Goal: Information Seeking & Learning: Learn about a topic

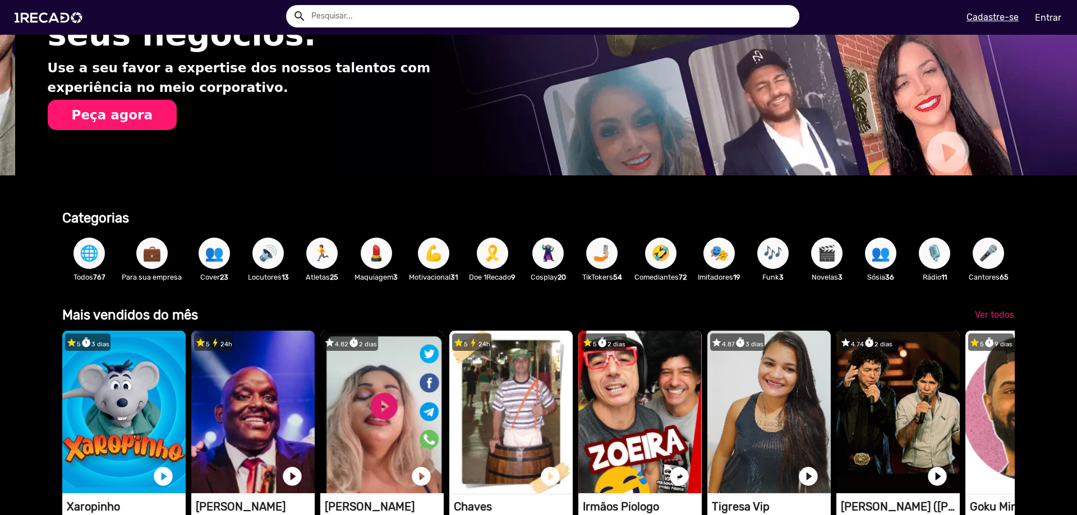
scroll to position [0, 1068]
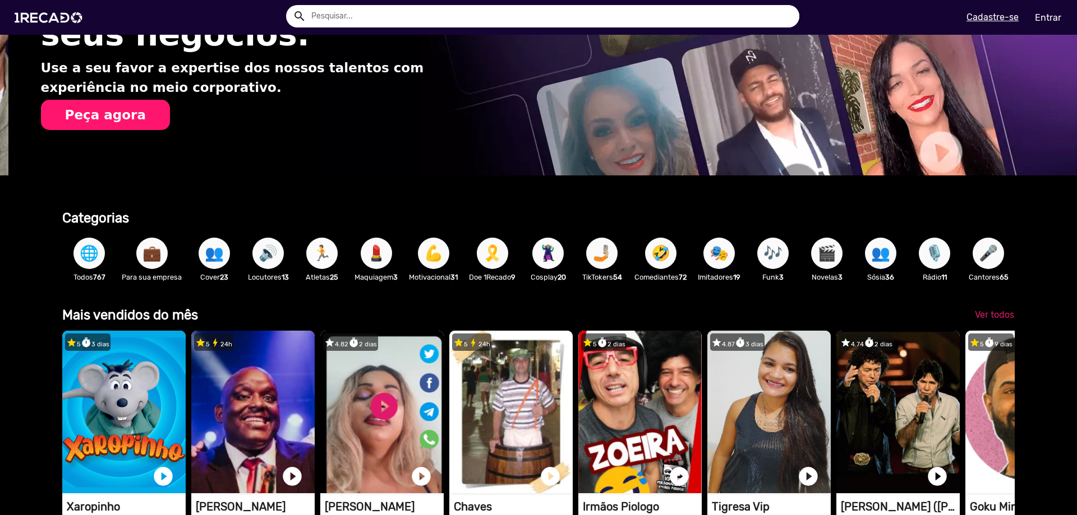
click at [320, 244] on span "🏃" at bounding box center [321, 253] width 19 height 31
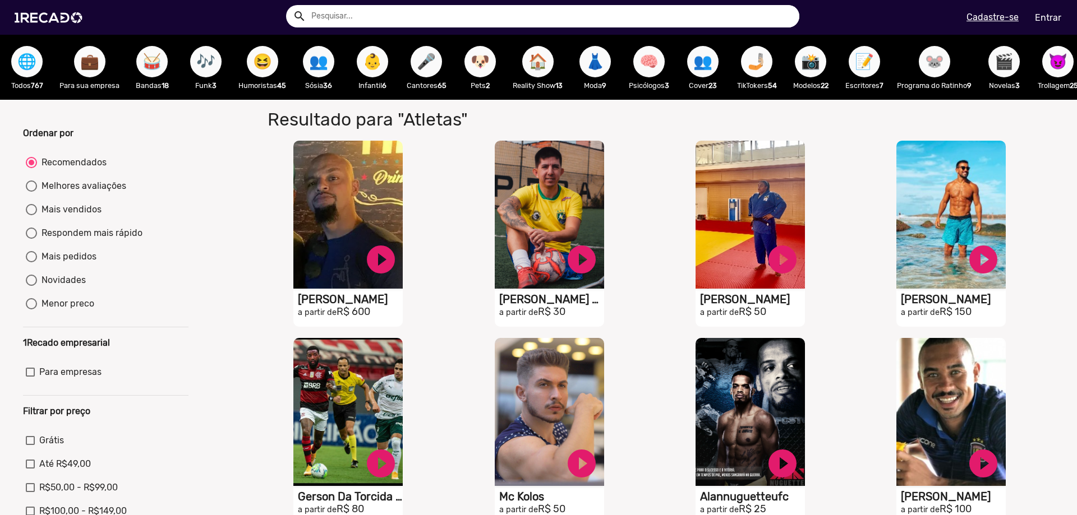
click at [746, 62] on button "🤳🏼" at bounding box center [756, 61] width 31 height 31
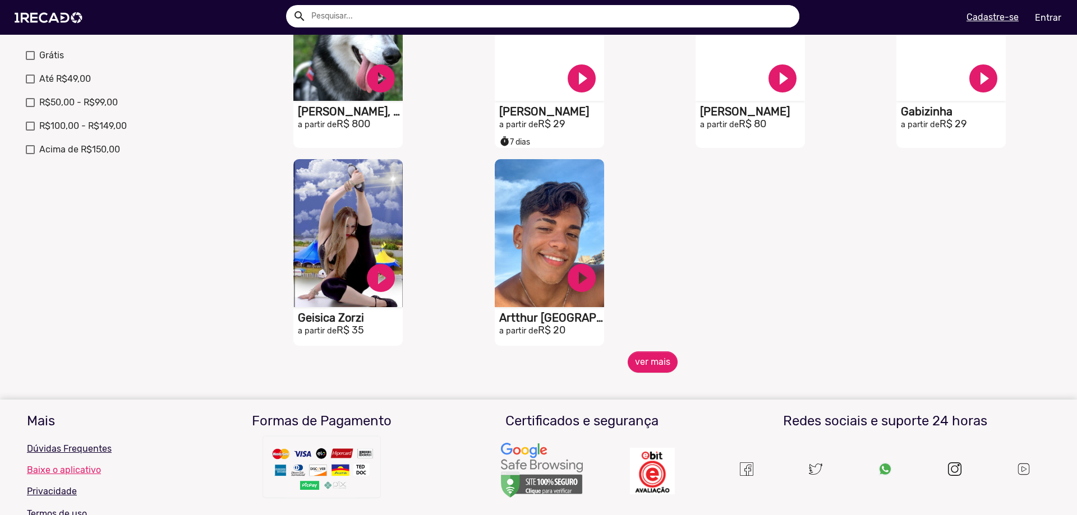
scroll to position [393, 0]
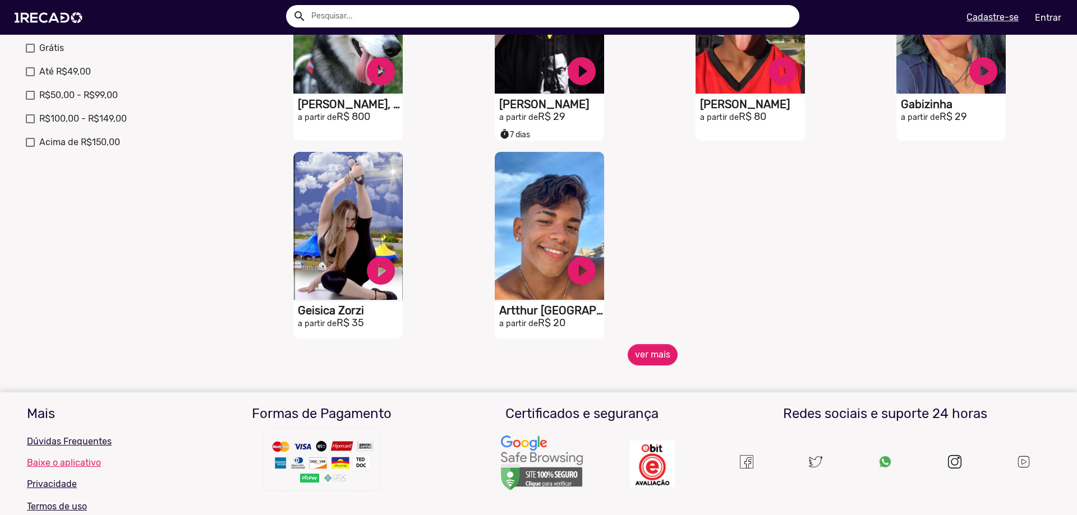
click at [676, 357] on span "ver mais" at bounding box center [653, 354] width 804 height 21
click at [626, 354] on span "ver mais" at bounding box center [653, 354] width 804 height 21
click at [653, 361] on button "ver mais" at bounding box center [652, 354] width 50 height 21
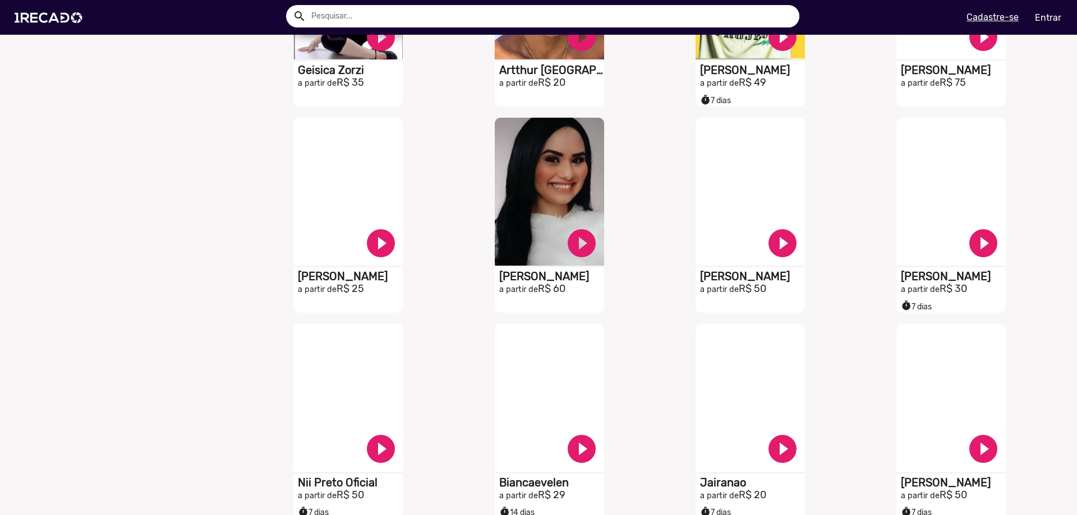
scroll to position [729, 0]
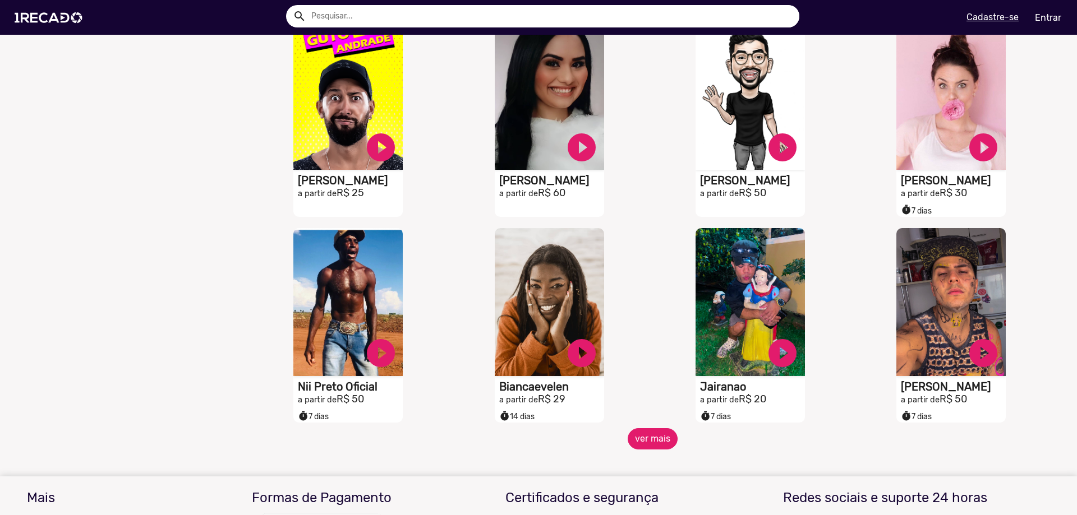
click at [631, 450] on button "ver mais" at bounding box center [652, 438] width 50 height 21
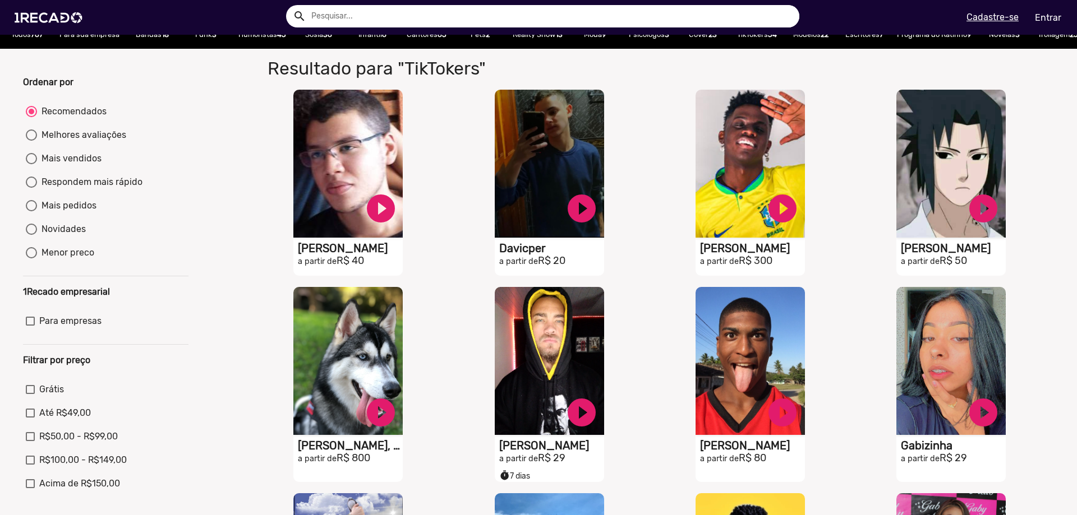
scroll to position [0, 0]
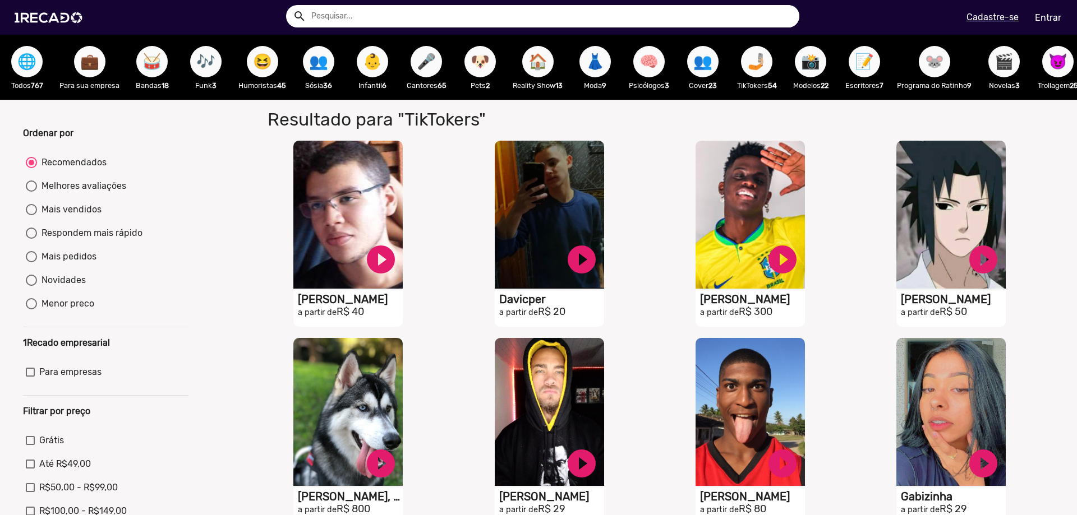
click at [445, 71] on div "🎤 Cantores 65" at bounding box center [426, 67] width 54 height 65
click at [420, 71] on span "🎤" at bounding box center [426, 61] width 19 height 31
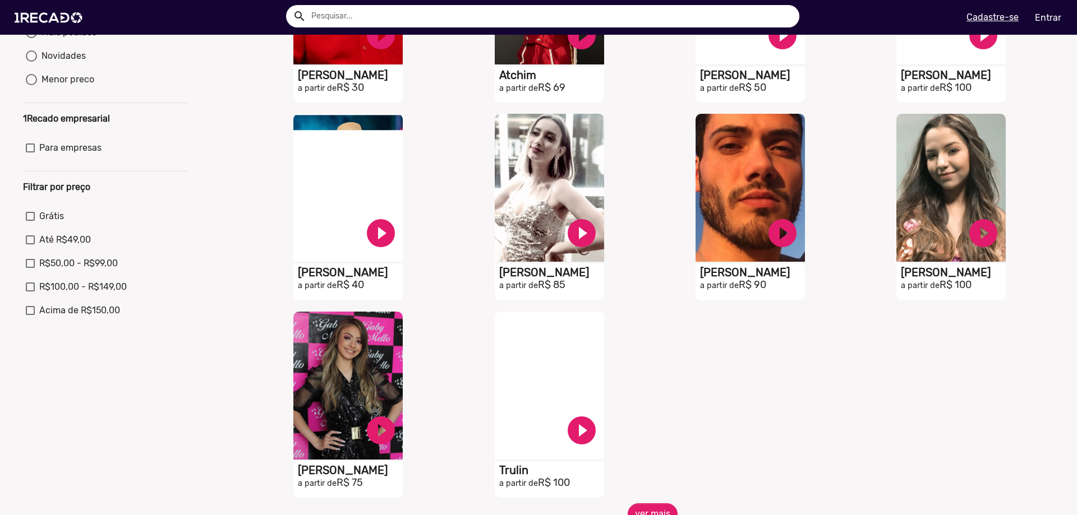
scroll to position [492, 0]
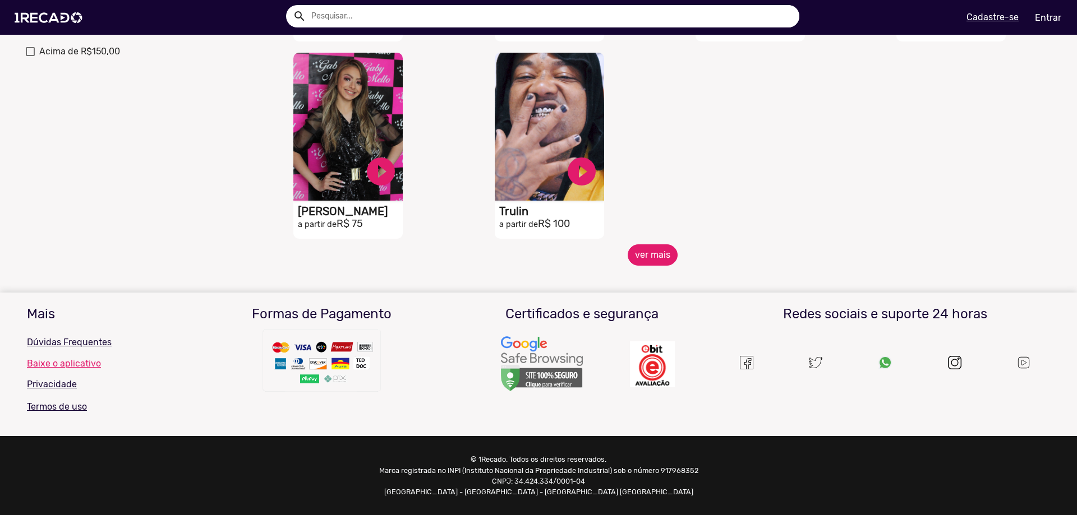
click at [643, 250] on button "ver mais" at bounding box center [652, 254] width 50 height 21
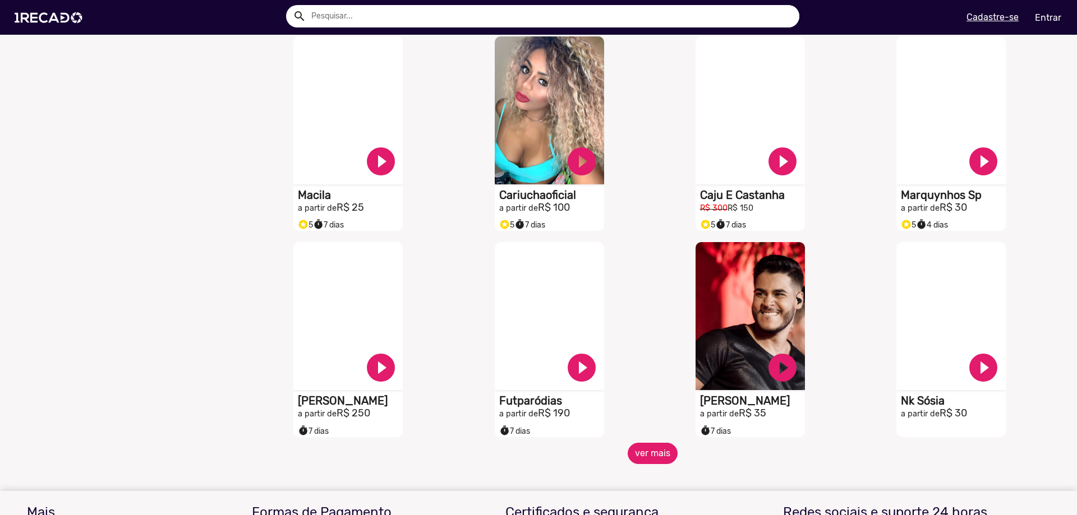
scroll to position [772, 0]
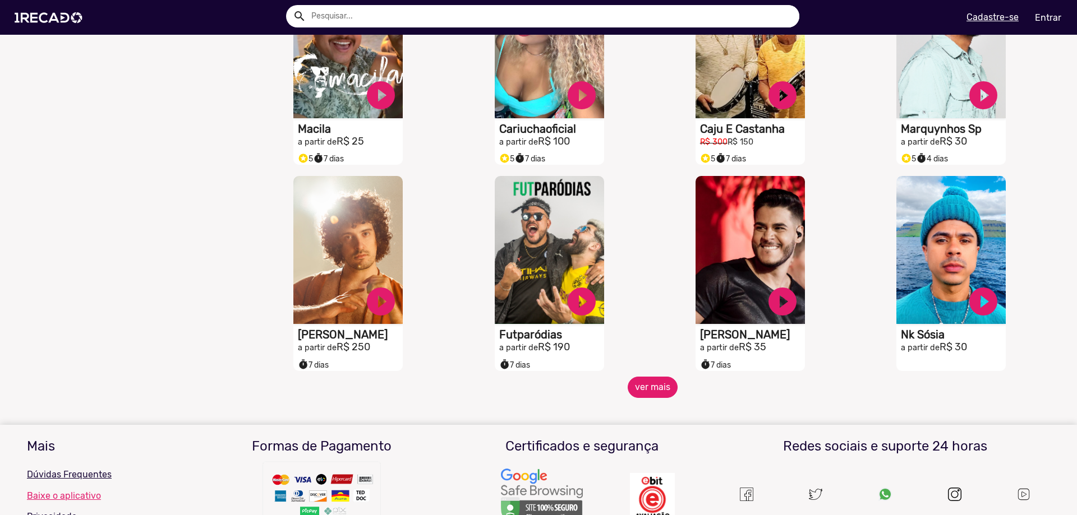
click at [650, 398] on button "ver mais" at bounding box center [652, 387] width 50 height 21
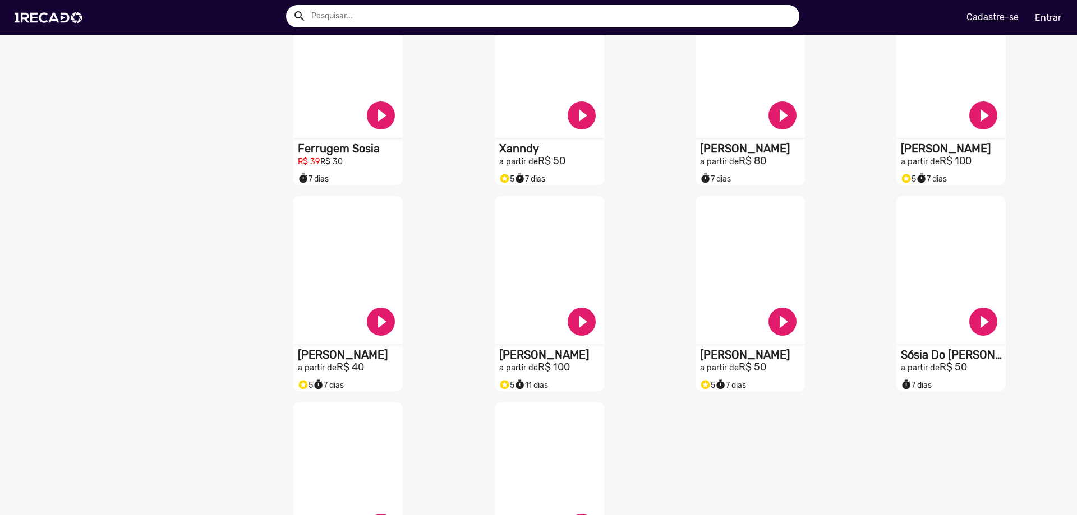
scroll to position [1445, 0]
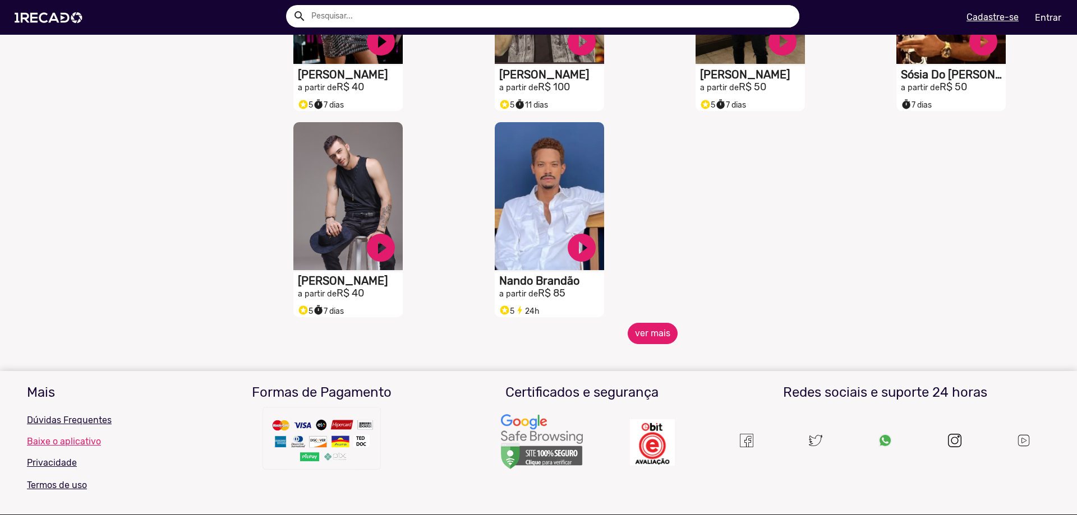
click at [643, 344] on button "ver mais" at bounding box center [652, 333] width 50 height 21
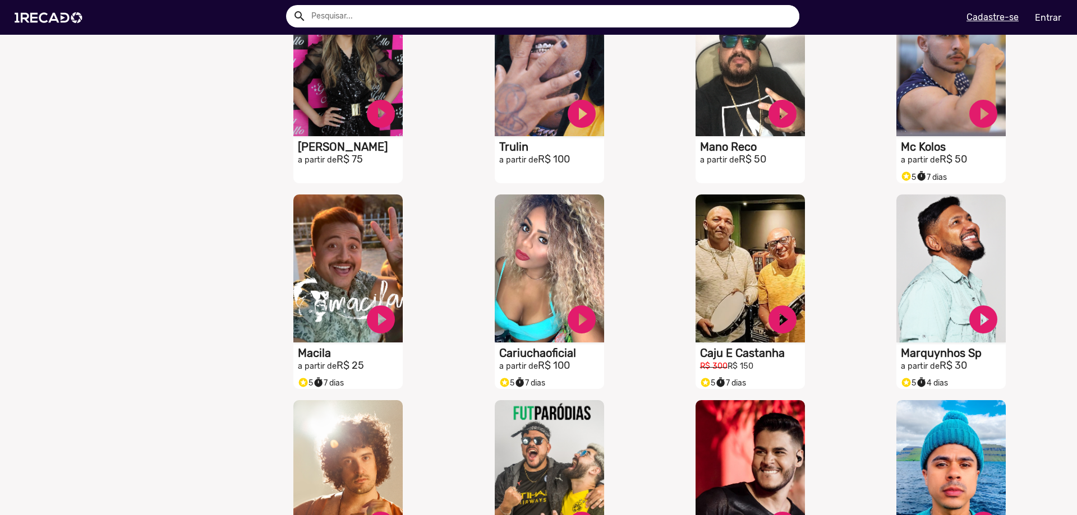
scroll to position [99, 0]
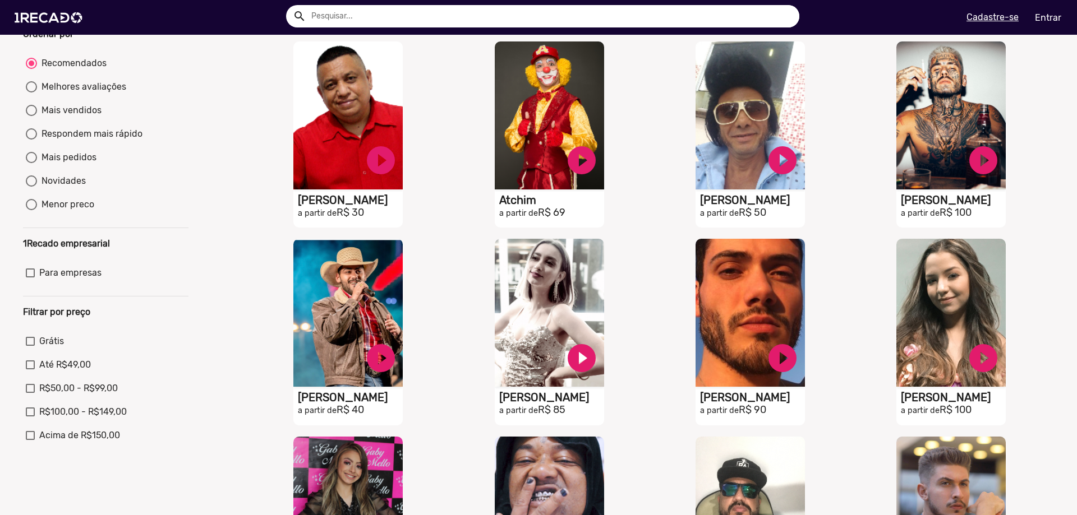
click at [430, 14] on input "text" at bounding box center [551, 16] width 496 height 22
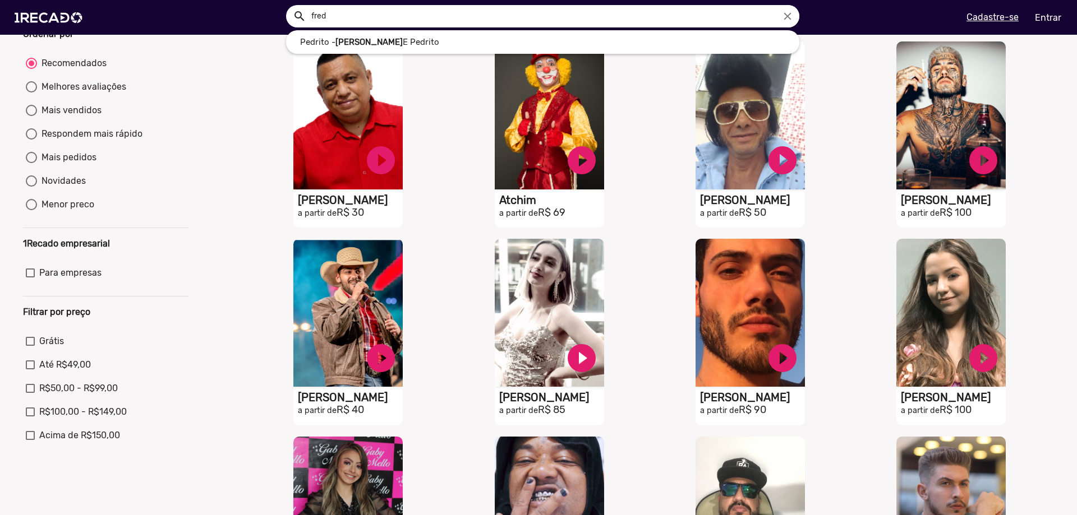
click at [289, 6] on button "search" at bounding box center [299, 16] width 20 height 20
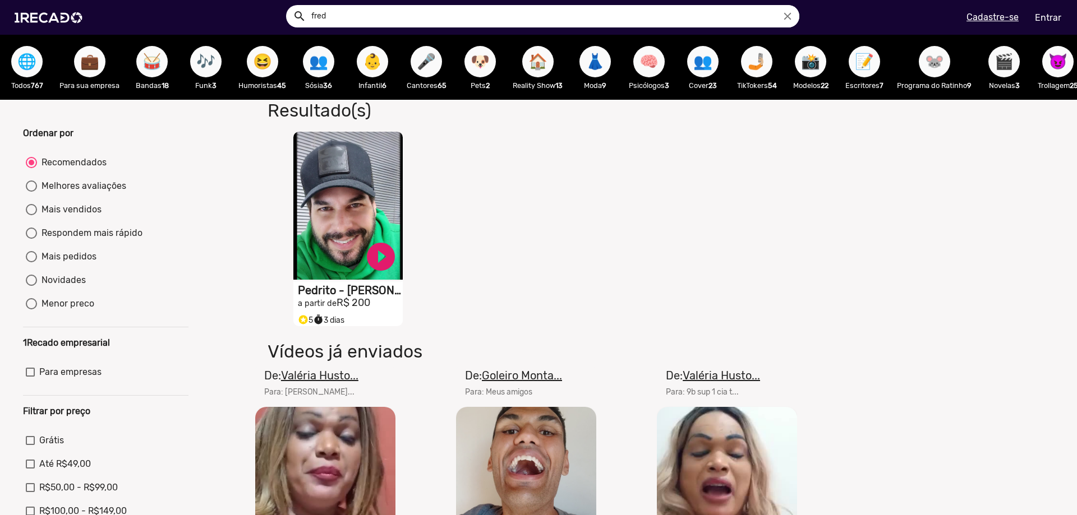
drag, startPoint x: 424, startPoint y: 17, endPoint x: 176, endPoint y: 34, distance: 249.0
click at [176, 34] on div "search [PERSON_NAME] search menu" at bounding box center [273, 18] width 530 height 48
drag, startPoint x: 399, startPoint y: 22, endPoint x: 289, endPoint y: 33, distance: 110.4
click at [289, 33] on div "search [PERSON_NAME] search menu" at bounding box center [273, 18] width 530 height 48
type input "d"
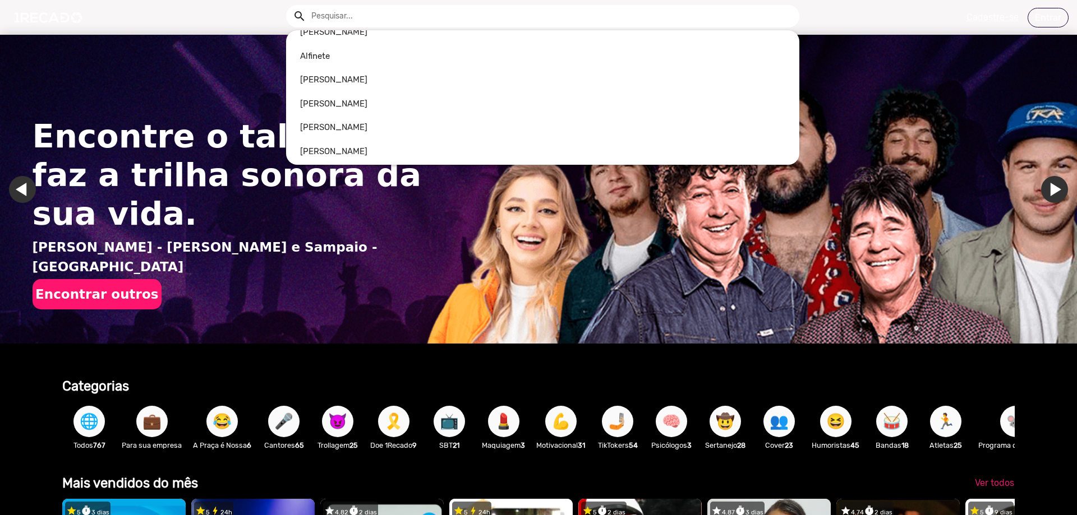
scroll to position [449, 0]
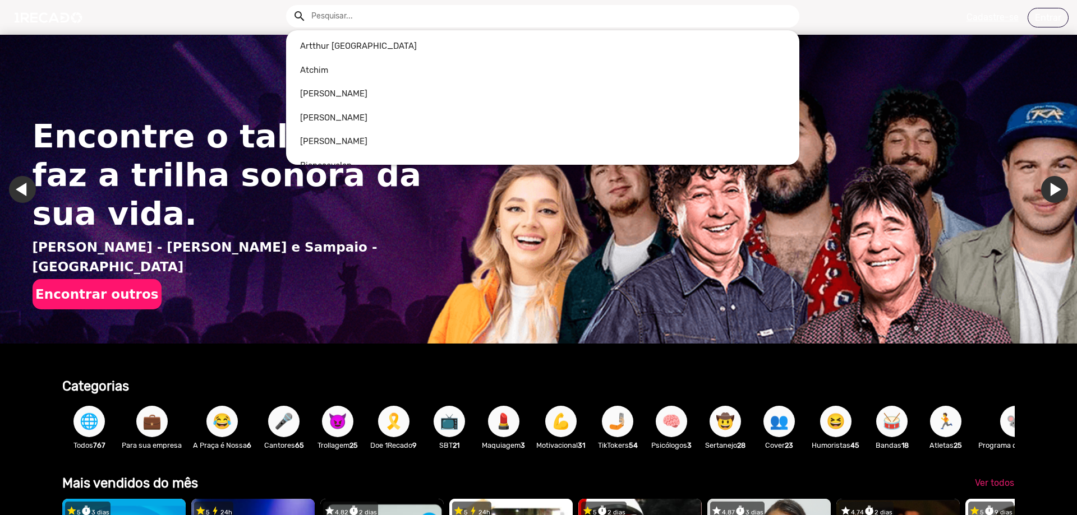
click at [372, 376] on div at bounding box center [538, 257] width 1077 height 515
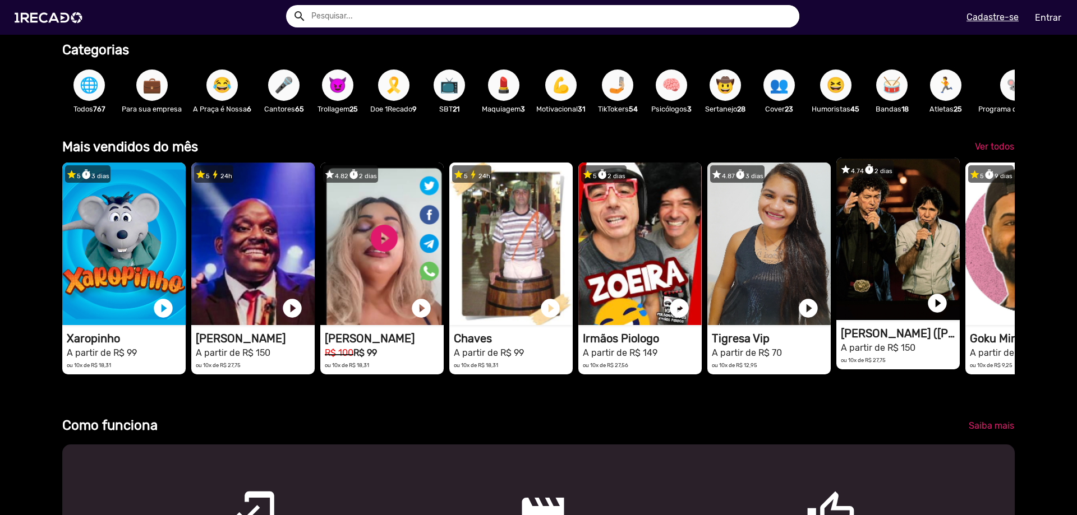
scroll to position [0, 0]
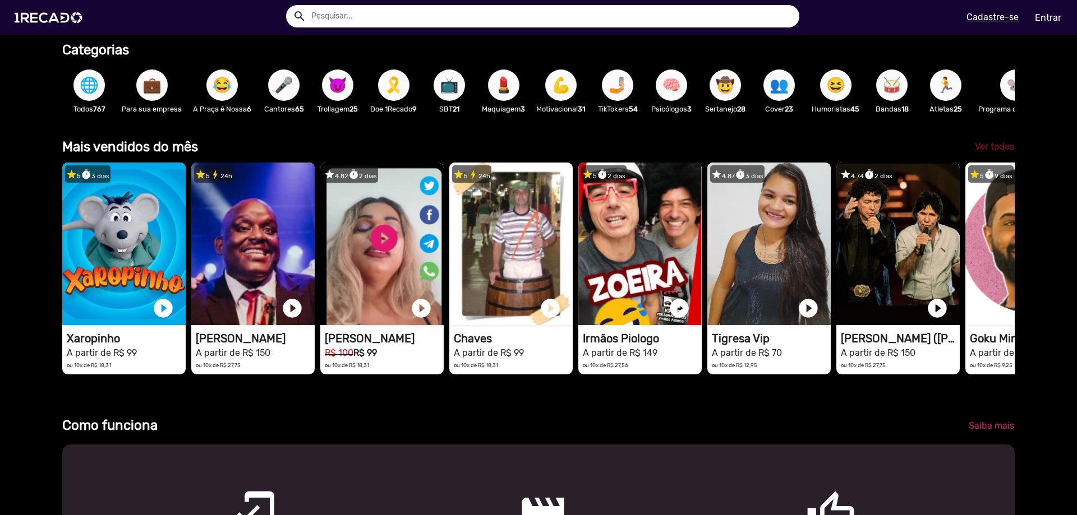
click at [981, 152] on span "Ver todos" at bounding box center [994, 146] width 39 height 11
